Goal: Find specific page/section: Find specific page/section

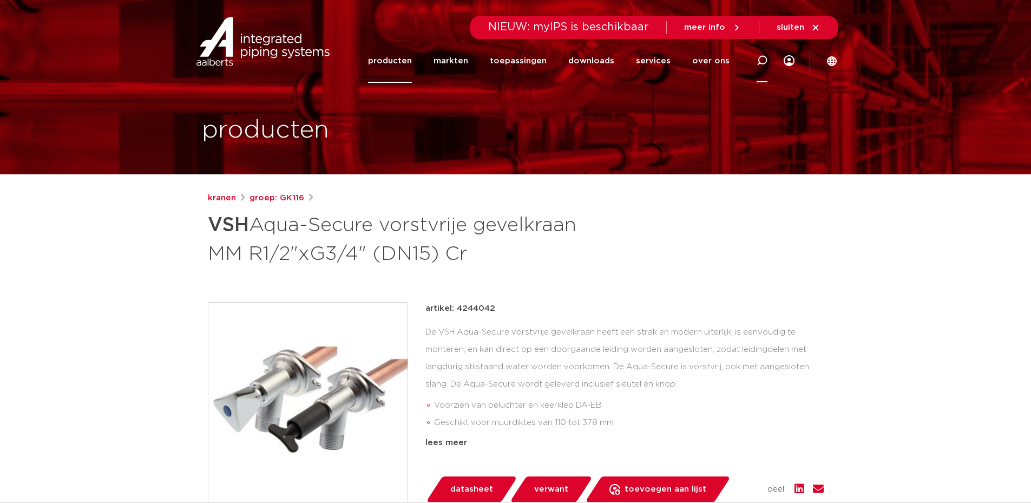
click at [757, 58] on icon at bounding box center [762, 60] width 11 height 11
type input "vorstvrije buitenkraan"
click button "Zoeken" at bounding box center [0, 0] width 0 height 0
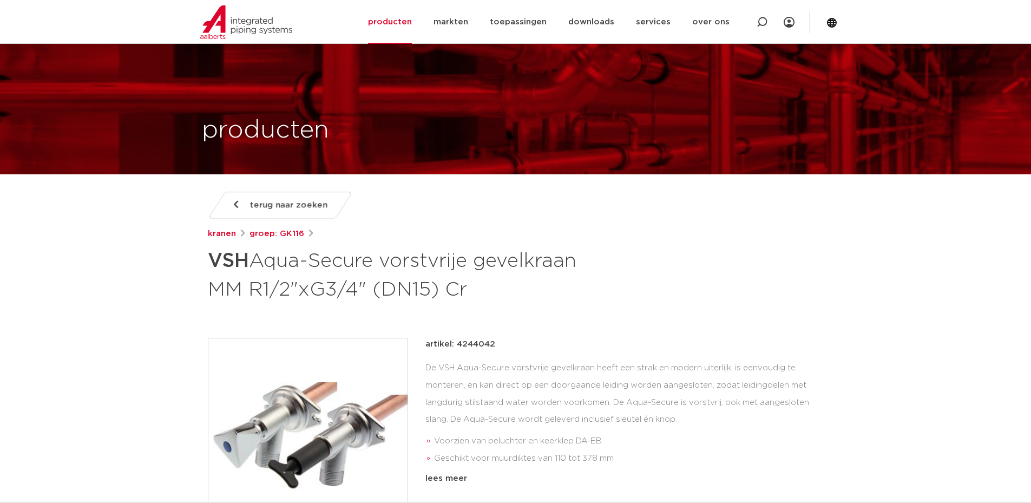
scroll to position [271, 0]
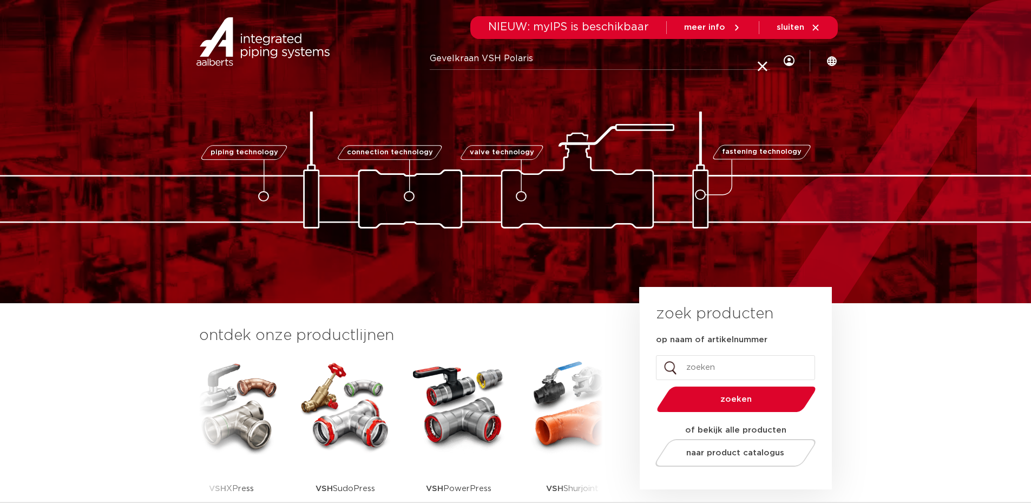
type input "Gevelkraan VSH Polaris"
click button "Zoeken" at bounding box center [0, 0] width 0 height 0
click at [759, 57] on icon at bounding box center [762, 60] width 11 height 11
paste input "8711985069549"
type input "8711985069549"
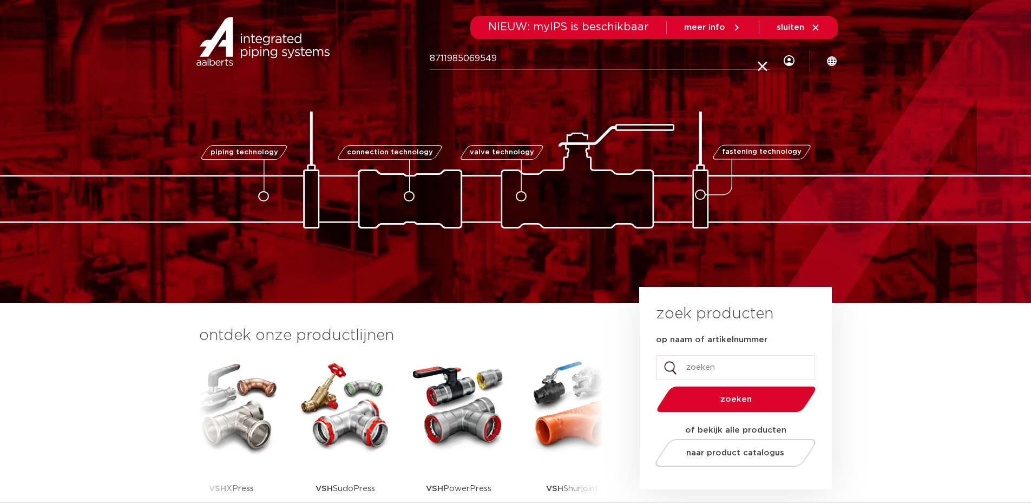
click button "Zoeken" at bounding box center [0, 0] width 0 height 0
